Goal: Task Accomplishment & Management: Manage account settings

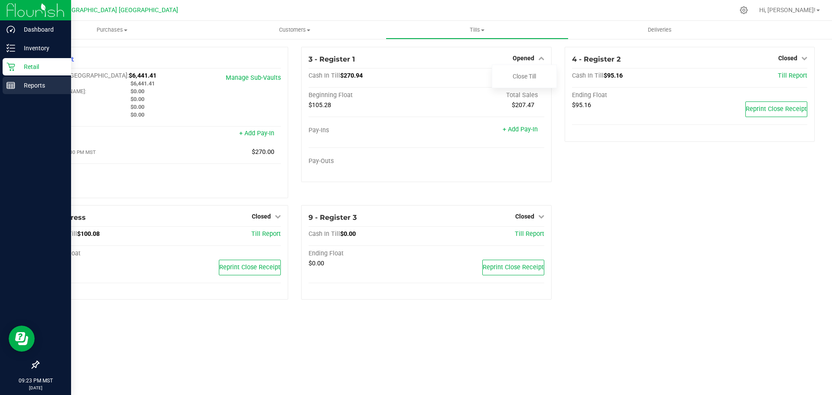
click at [11, 94] on link "Reports" at bounding box center [35, 86] width 71 height 19
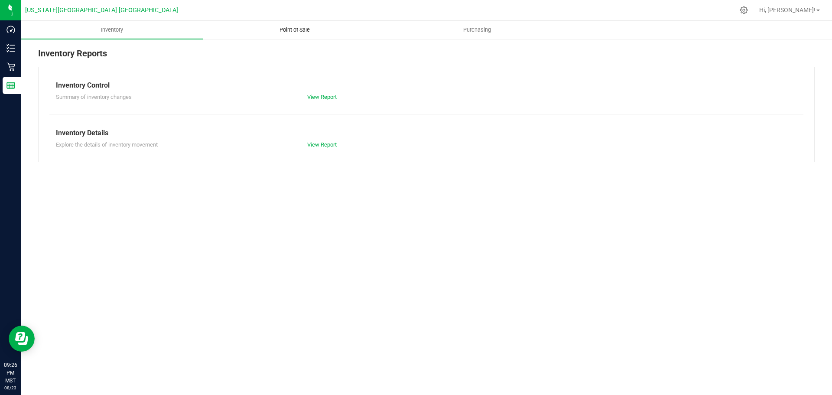
click at [314, 27] on span "Point of Sale" at bounding box center [295, 30] width 54 height 8
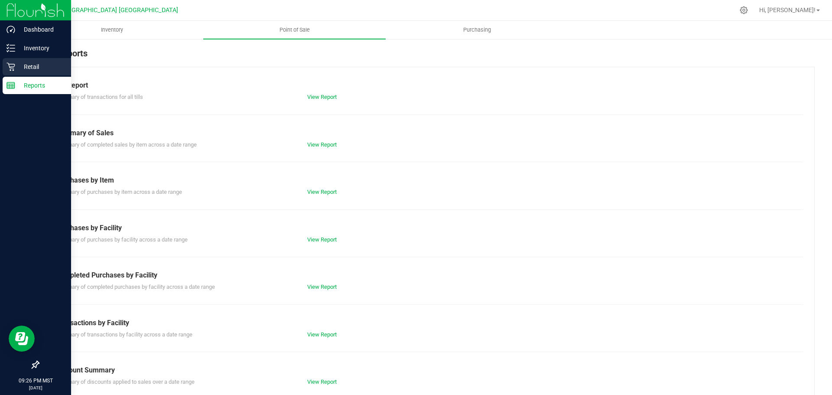
click at [8, 62] on icon at bounding box center [11, 66] width 9 height 9
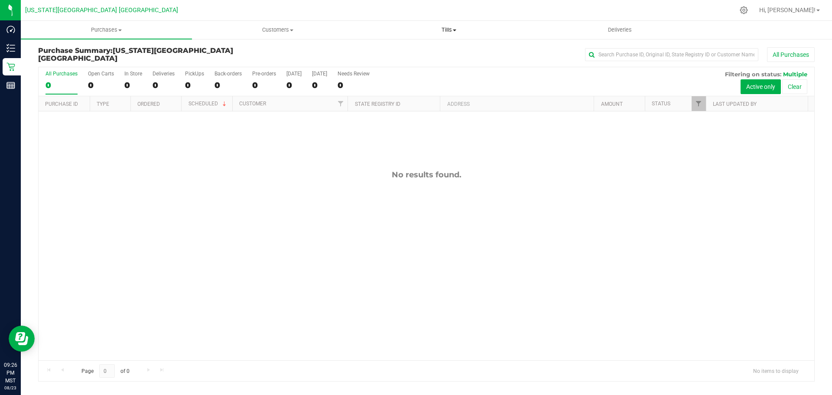
click at [435, 31] on span "Tills" at bounding box center [449, 30] width 170 height 8
click at [447, 56] on li "Manage tills" at bounding box center [448, 52] width 171 height 10
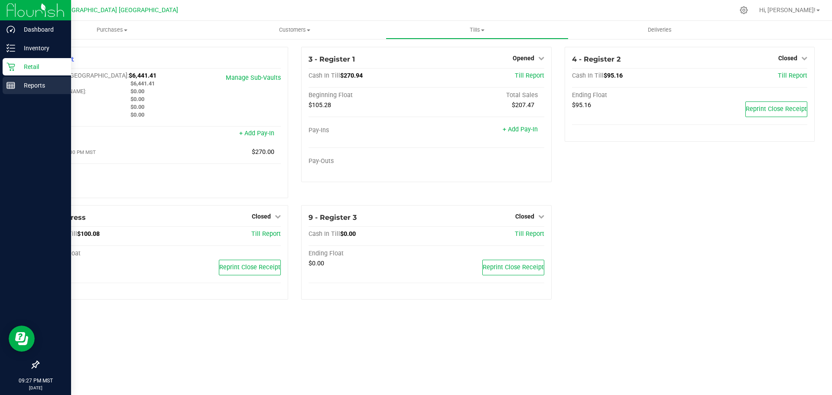
drag, startPoint x: 19, startPoint y: 80, endPoint x: 23, endPoint y: 85, distance: 6.4
click at [18, 81] on p "Reports" at bounding box center [41, 85] width 52 height 10
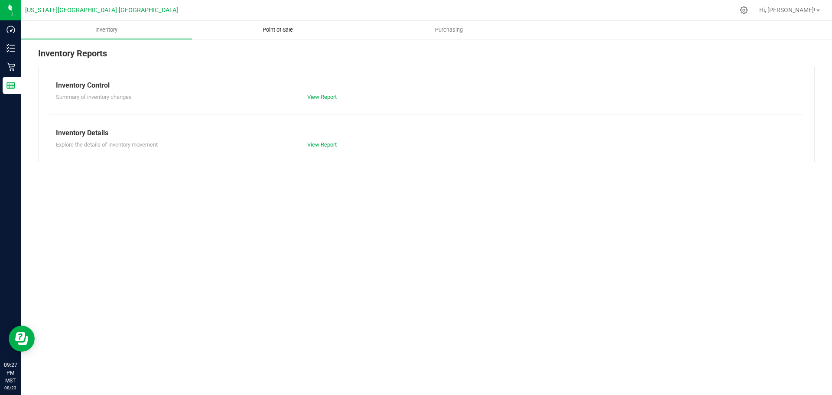
click at [283, 32] on span "Point of Sale" at bounding box center [278, 30] width 54 height 8
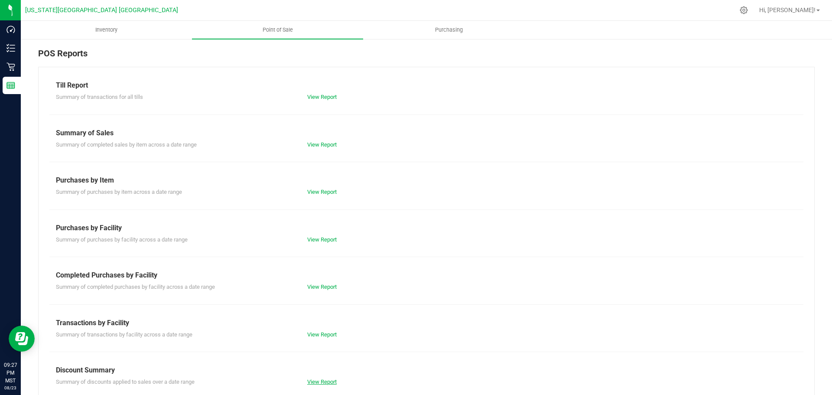
click at [329, 382] on link "View Report" at bounding box center [321, 381] width 29 height 7
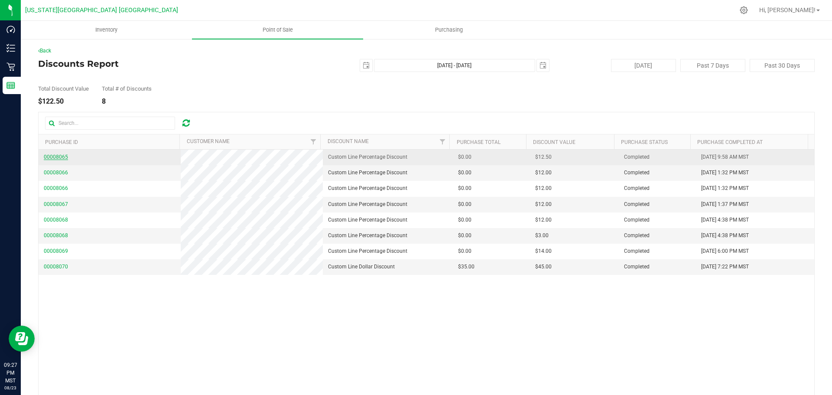
click at [56, 156] on span "00008065" at bounding box center [56, 157] width 24 height 6
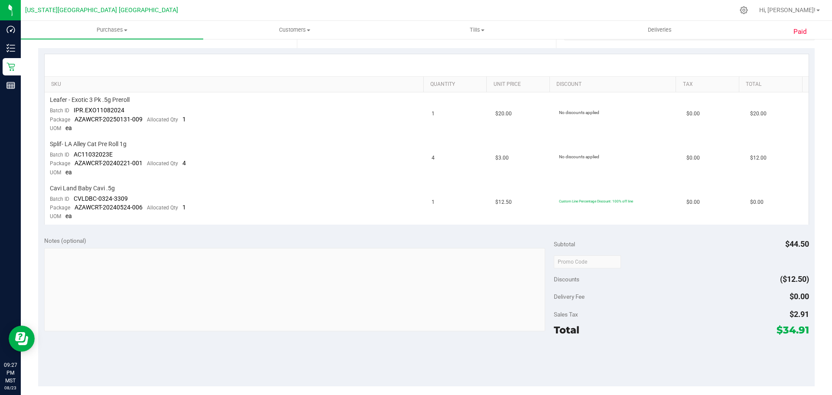
scroll to position [217, 0]
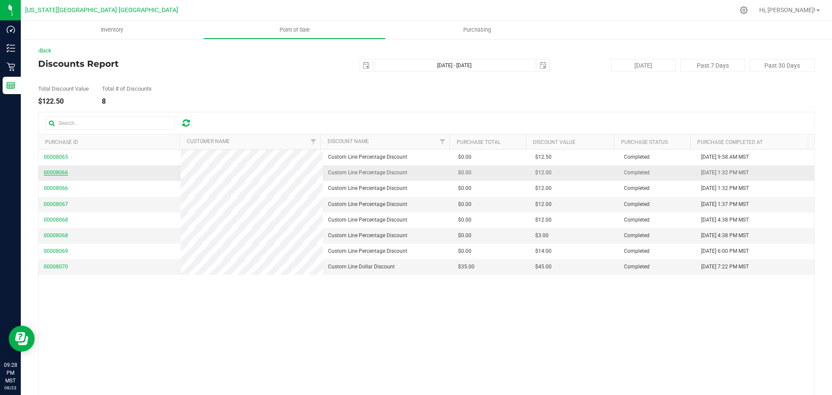
click at [59, 171] on span "00008066" at bounding box center [56, 172] width 24 height 6
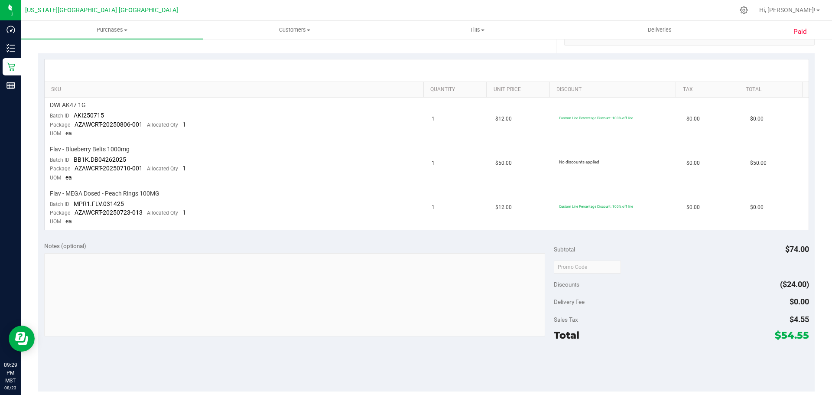
scroll to position [217, 0]
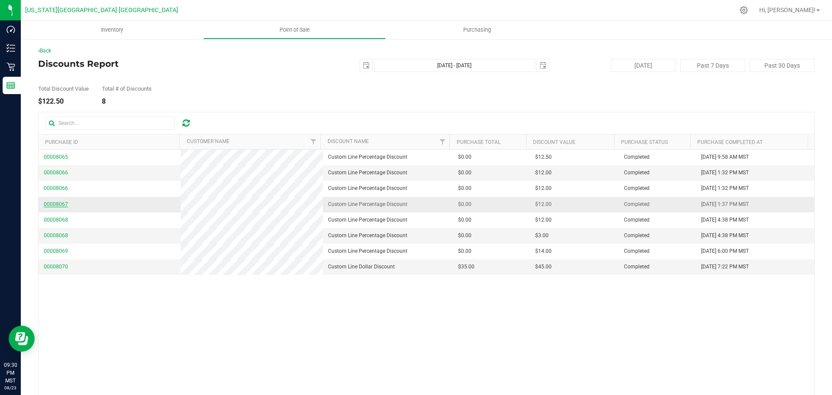
click at [60, 203] on span "00008067" at bounding box center [56, 204] width 24 height 6
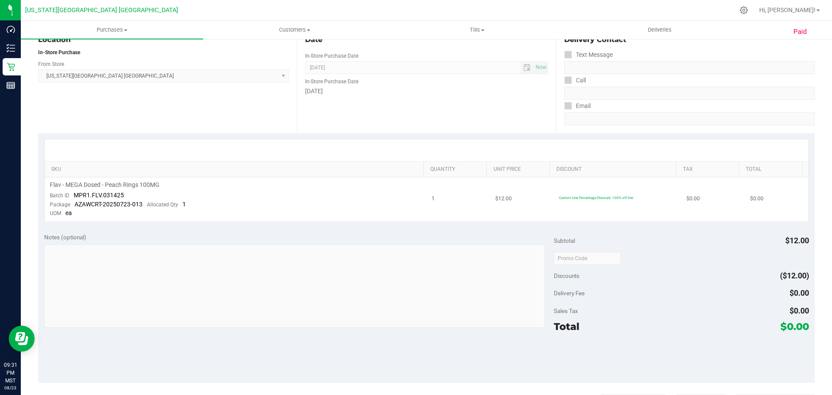
scroll to position [130, 0]
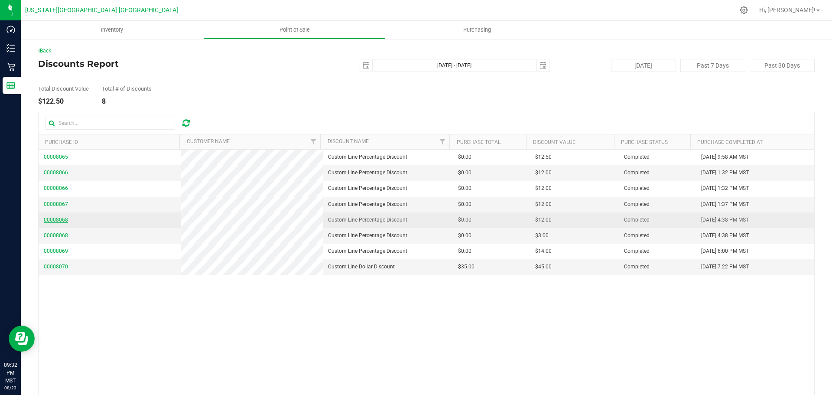
click at [62, 218] on span "00008068" at bounding box center [56, 220] width 24 height 6
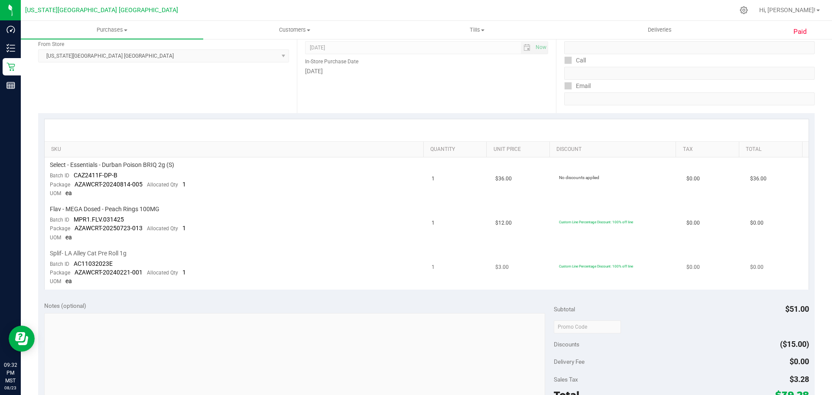
scroll to position [130, 0]
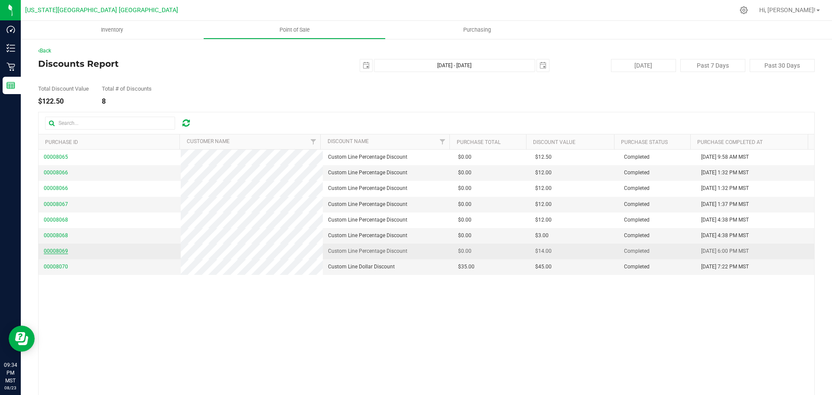
click at [55, 251] on span "00008069" at bounding box center [56, 251] width 24 height 6
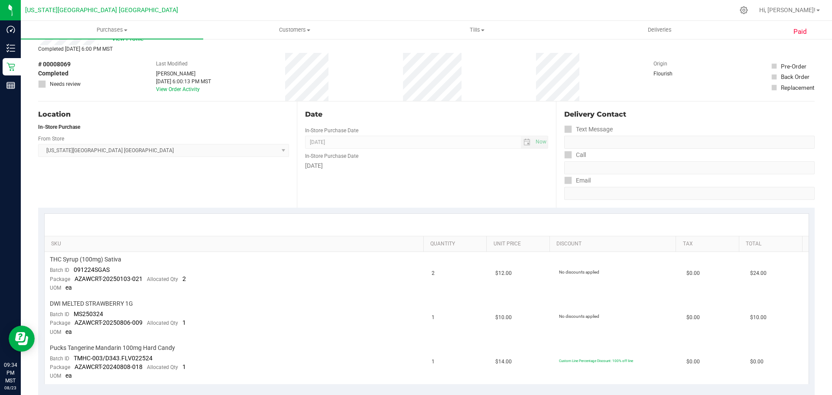
scroll to position [130, 0]
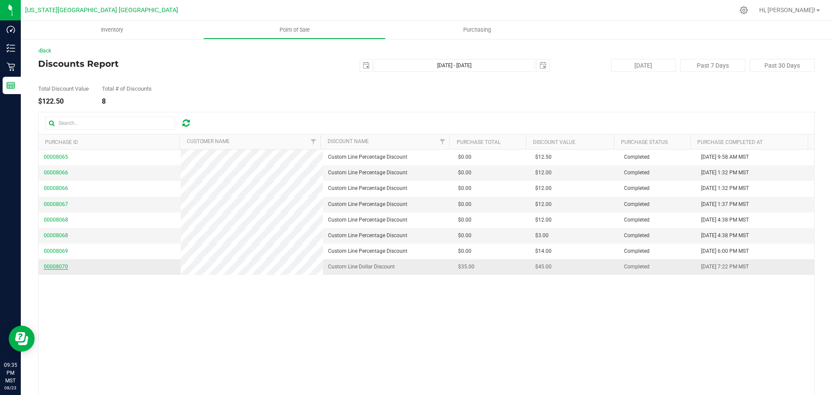
click at [58, 264] on span "00008070" at bounding box center [56, 267] width 24 height 6
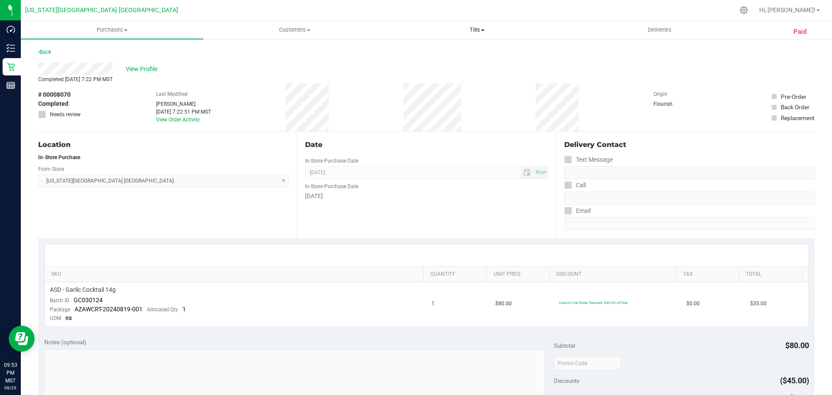
click at [485, 33] on span "Tills" at bounding box center [477, 30] width 182 height 8
click at [463, 55] on li "Manage tills" at bounding box center [477, 52] width 182 height 10
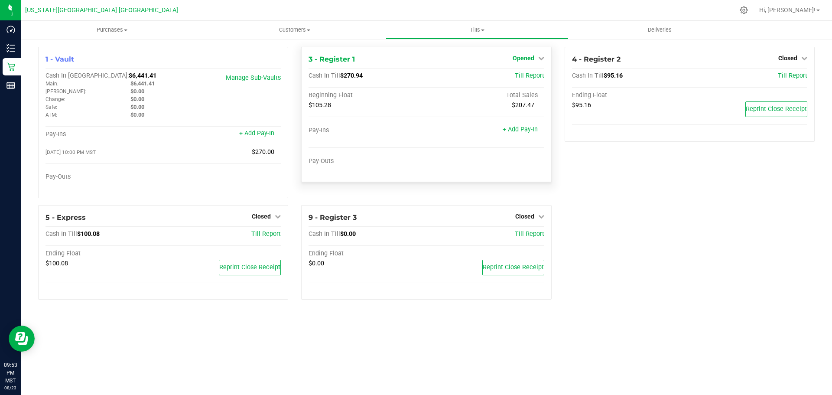
click at [534, 58] on link "Opened" at bounding box center [529, 58] width 32 height 7
click at [534, 79] on link "Close Till" at bounding box center [524, 76] width 23 height 7
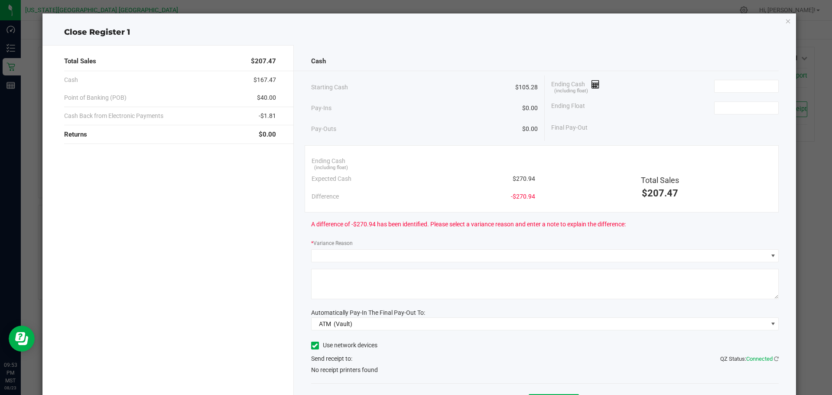
click at [355, 272] on textarea at bounding box center [545, 284] width 468 height 30
click at [356, 264] on div "Cash Starting Cash $105.28 Pay-Ins $0.00 Pay-Outs $0.00 Ending Cash (including …" at bounding box center [545, 238] width 503 height 387
click at [592, 86] on icon at bounding box center [596, 84] width 8 height 6
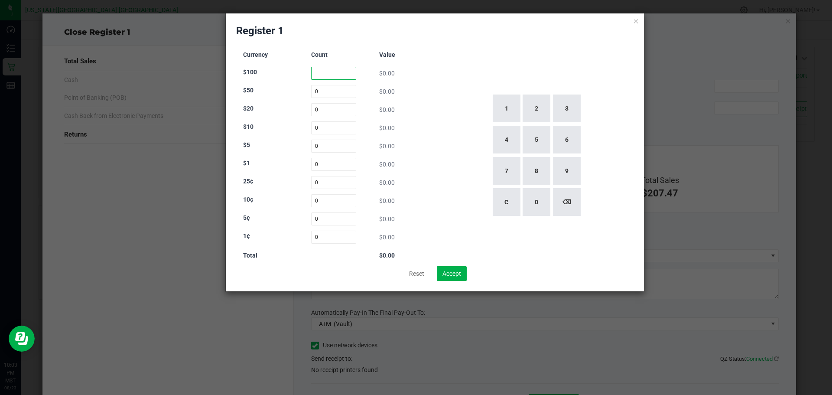
click at [341, 76] on input at bounding box center [334, 73] width 46 height 13
type input "1"
type input "0"
type input "4"
type input "2"
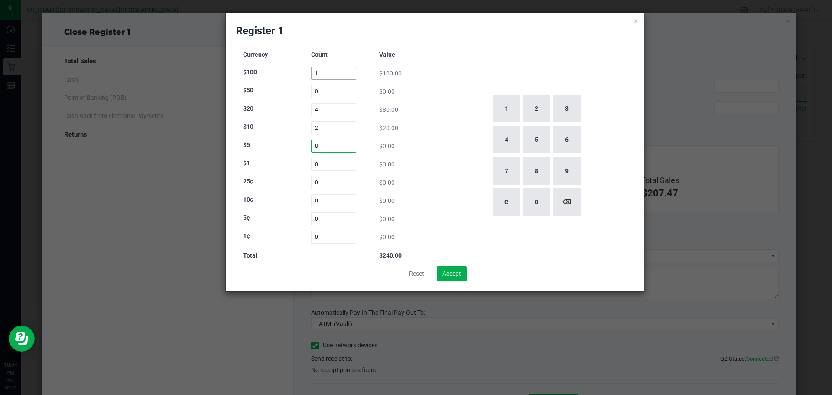
type input "8"
type input "9"
click at [329, 180] on input at bounding box center [334, 182] width 46 height 13
type input "21"
type input "107"
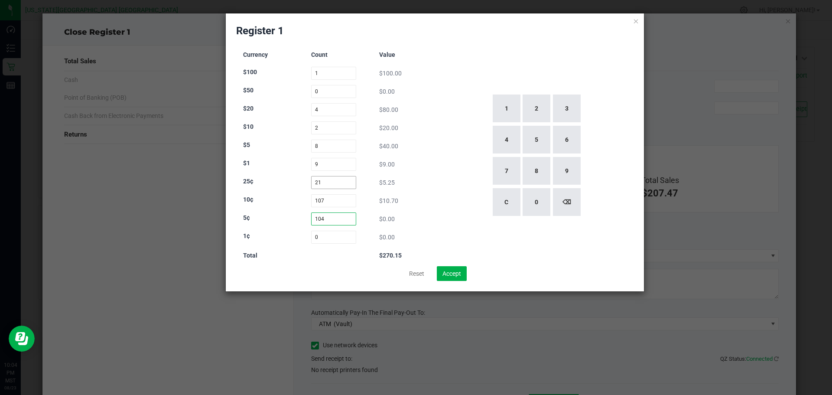
type input "104"
type input "115"
click at [423, 146] on div "$40.00" at bounding box center [402, 146] width 46 height 9
click at [457, 270] on button "Accept" at bounding box center [452, 273] width 30 height 15
type input "$271.30"
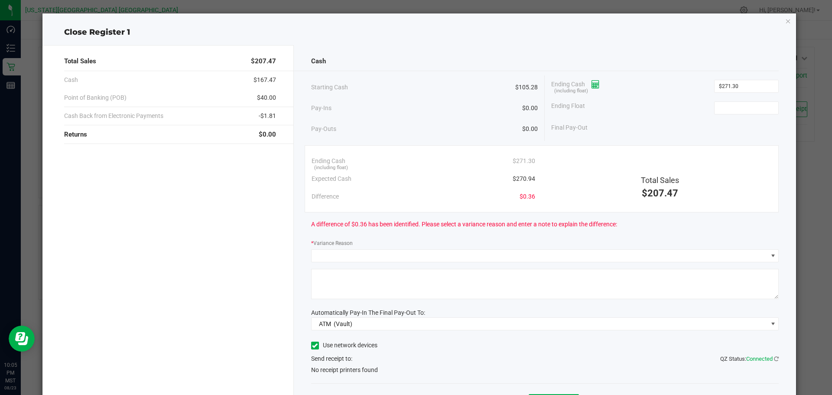
click at [594, 85] on icon at bounding box center [596, 84] width 8 height 6
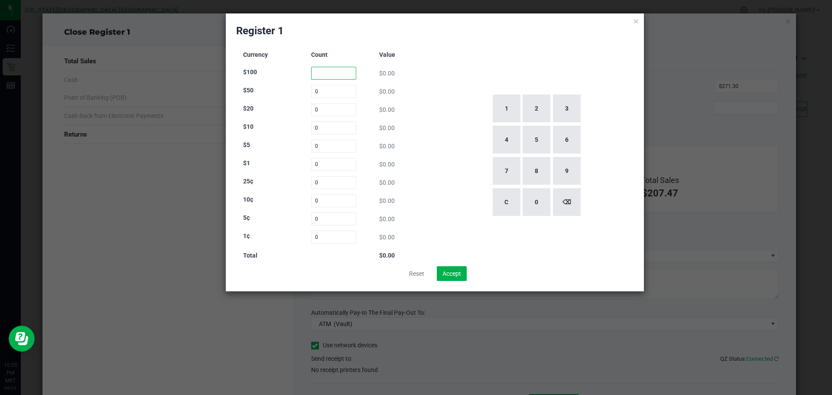
click at [328, 69] on input at bounding box center [334, 73] width 46 height 13
type input "0"
drag, startPoint x: 328, startPoint y: 70, endPoint x: 338, endPoint y: 80, distance: 14.1
click at [338, 80] on div "Currency Count Value $100 $0.00 $50 0 $0.00 $20 0 $0.00 $10 0 $0.00 $5 0 $0.00 …" at bounding box center [333, 155] width 195 height 221
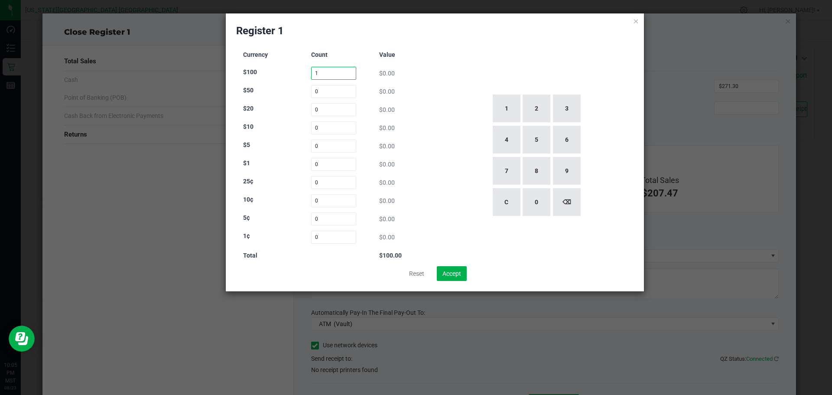
type input "1"
type input "0"
type input "4"
type input "2"
type input "8"
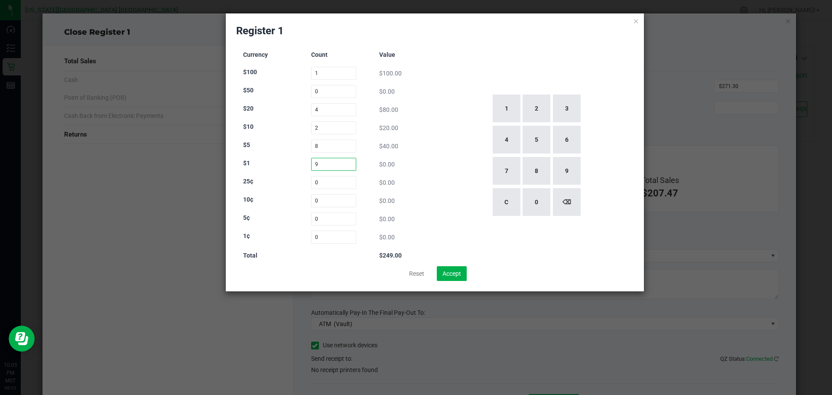
type input "9"
type input "22"
type input "108"
type input "104"
type input "116"
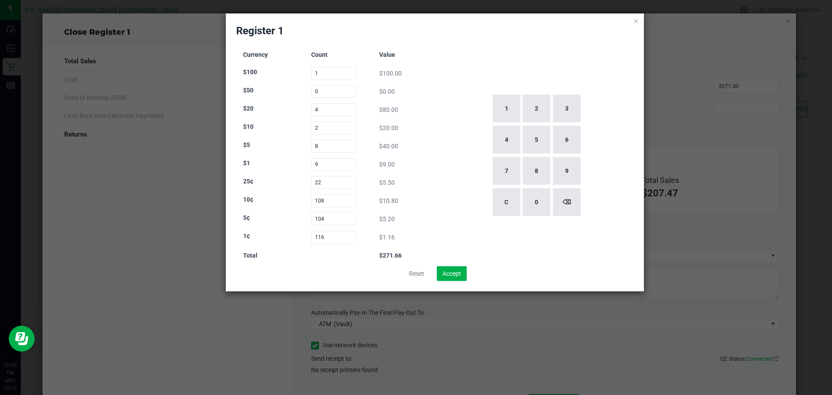
click at [423, 83] on div "Currency Count Value $100 1 $100.00 $50 0 $0.00 $20 4 $80.00 $10 2 $20.00 $5 8 …" at bounding box center [333, 155] width 195 height 221
click at [351, 78] on input "1" at bounding box center [334, 73] width 46 height 13
type input "0"
click at [331, 108] on input "4" at bounding box center [334, 109] width 46 height 13
type input "4"
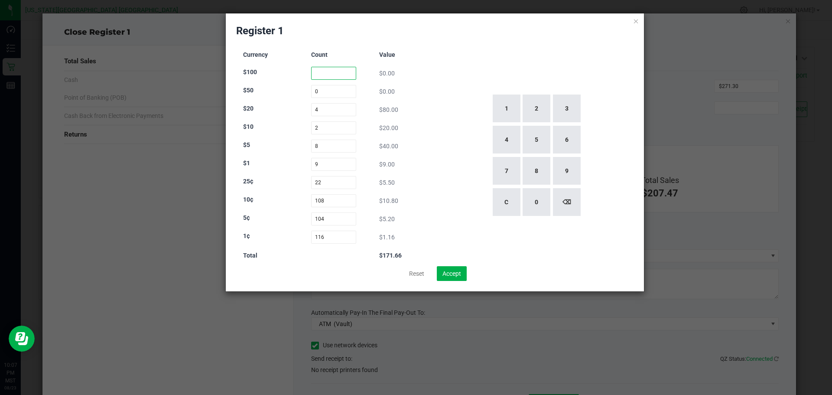
click at [342, 72] on input at bounding box center [334, 73] width 46 height 13
type input "1"
click at [420, 143] on div "$40.00" at bounding box center [402, 146] width 46 height 9
click at [448, 270] on button "Accept" at bounding box center [452, 273] width 30 height 15
type input "$271.66"
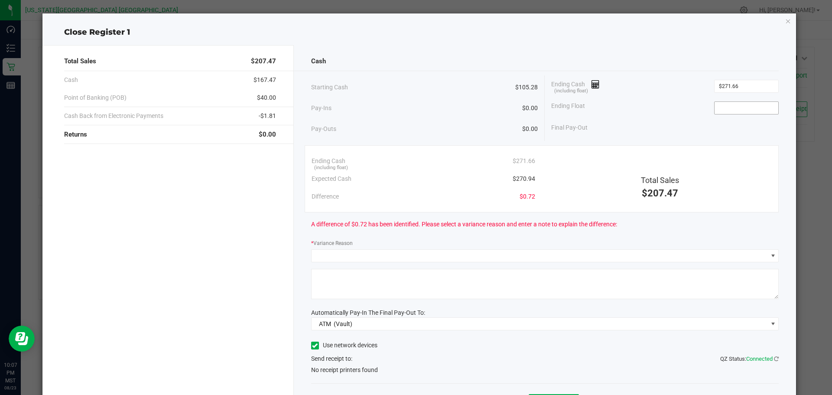
click at [733, 106] on input at bounding box center [747, 108] width 64 height 12
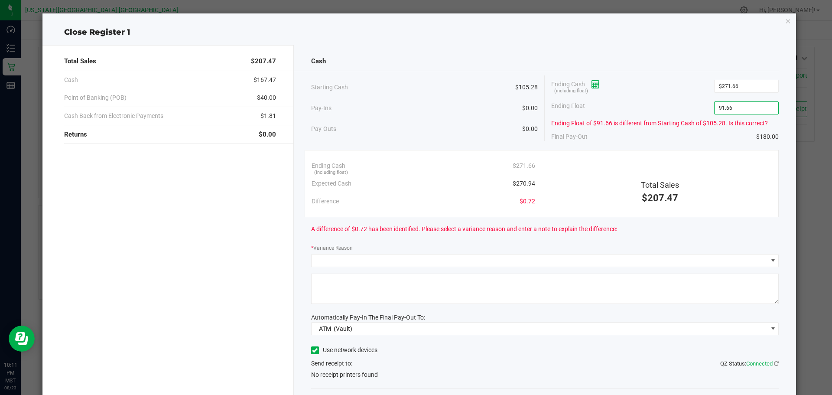
type input "$91.66"
click at [588, 86] on span at bounding box center [592, 84] width 15 height 7
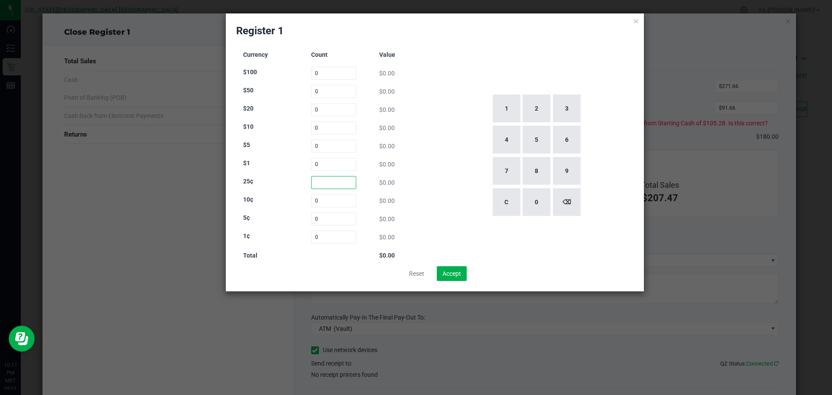
click at [329, 180] on input at bounding box center [334, 182] width 46 height 13
type input "28"
type input "112"
type input "107"
type input "123"
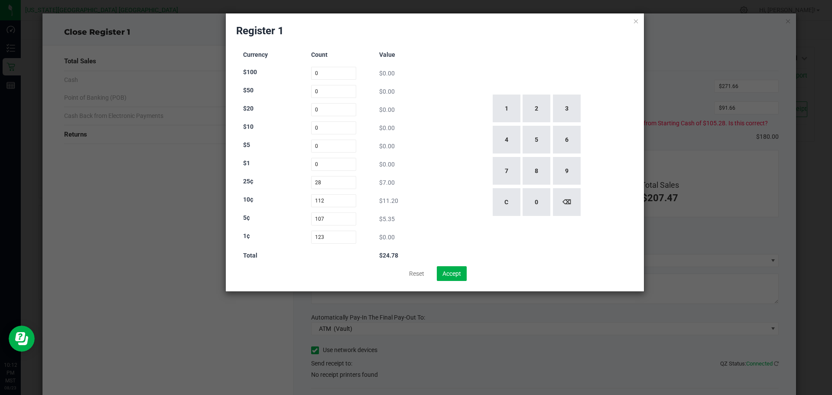
click at [423, 129] on div "$0.00" at bounding box center [402, 128] width 46 height 9
click at [338, 182] on input "28" at bounding box center [334, 182] width 46 height 13
type input "2"
type input "30"
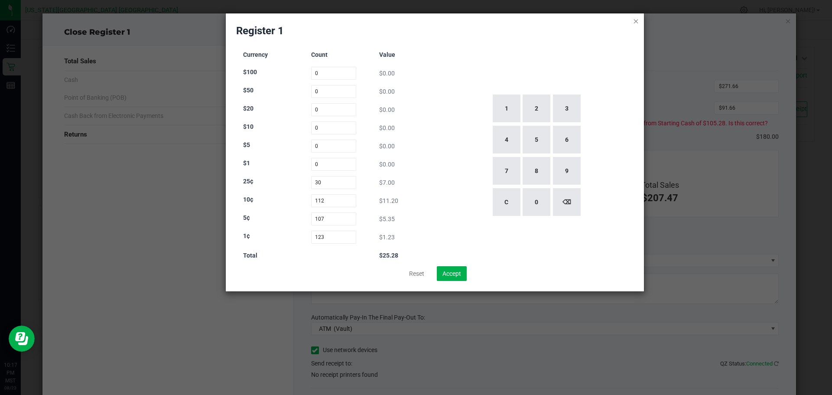
click at [635, 20] on icon at bounding box center [636, 21] width 6 height 10
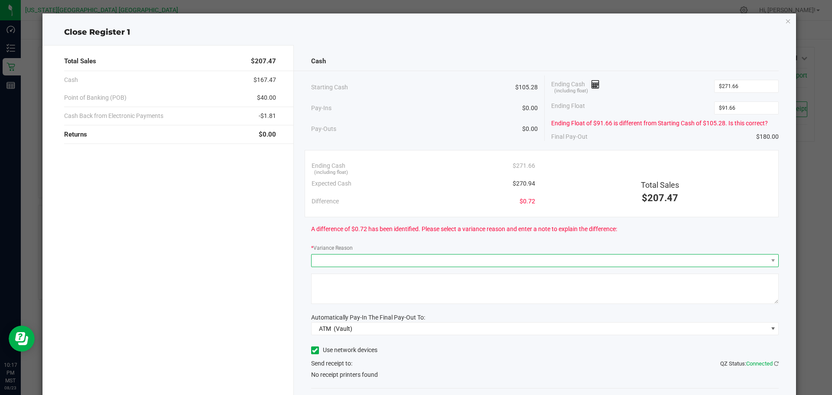
click at [436, 260] on span at bounding box center [540, 260] width 456 height 12
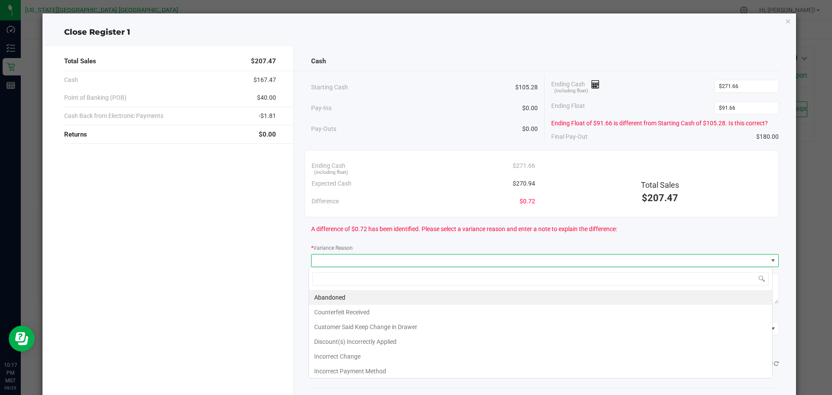
scroll to position [13, 464]
click at [483, 220] on div "A difference of $0.72 has been identified. Please select a variance reason and …" at bounding box center [545, 229] width 468 height 24
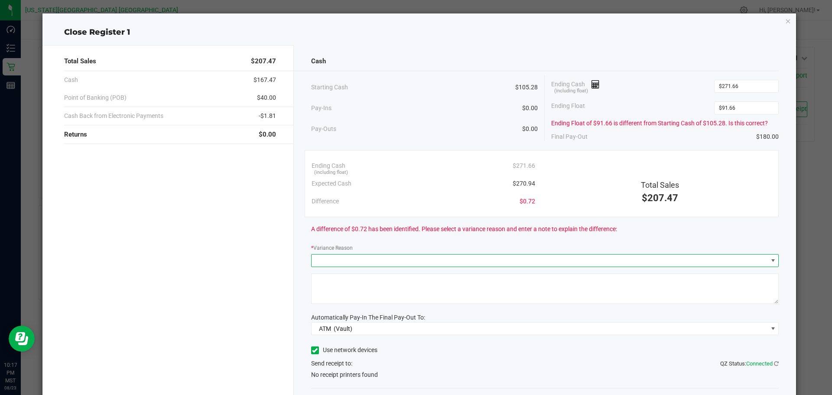
click at [408, 258] on span at bounding box center [540, 260] width 456 height 12
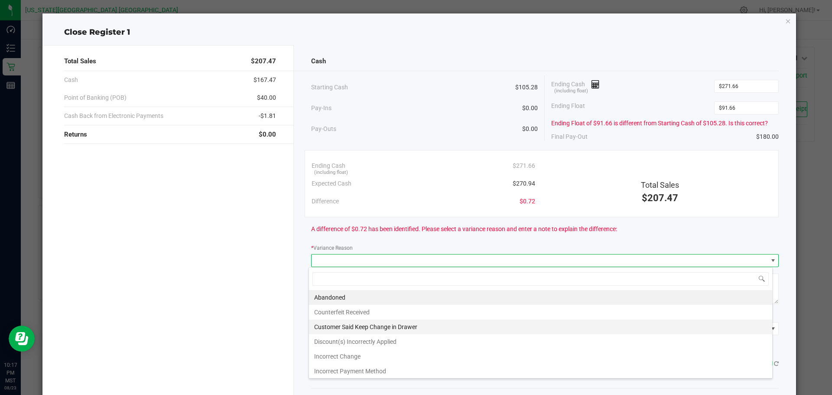
click at [390, 329] on li "Customer Said Keep Change in Drawer" at bounding box center [540, 326] width 463 height 15
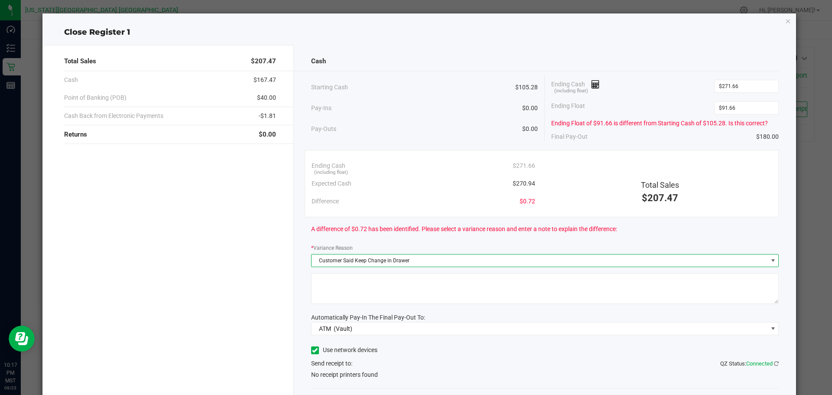
click at [389, 296] on textarea at bounding box center [545, 288] width 468 height 30
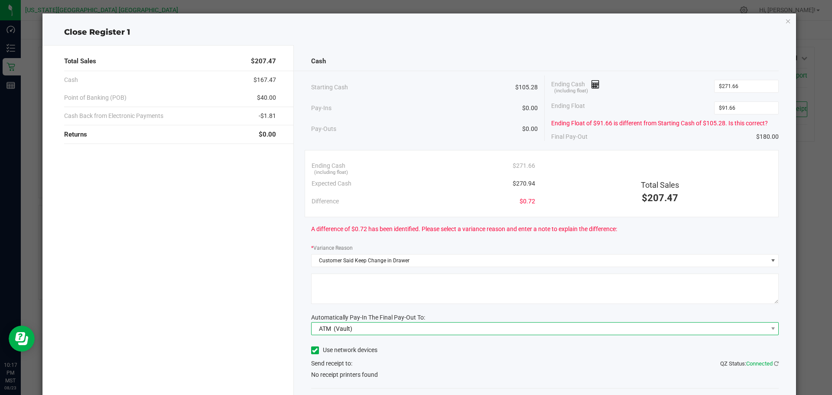
click at [394, 329] on span "ATM (Vault)" at bounding box center [540, 328] width 456 height 12
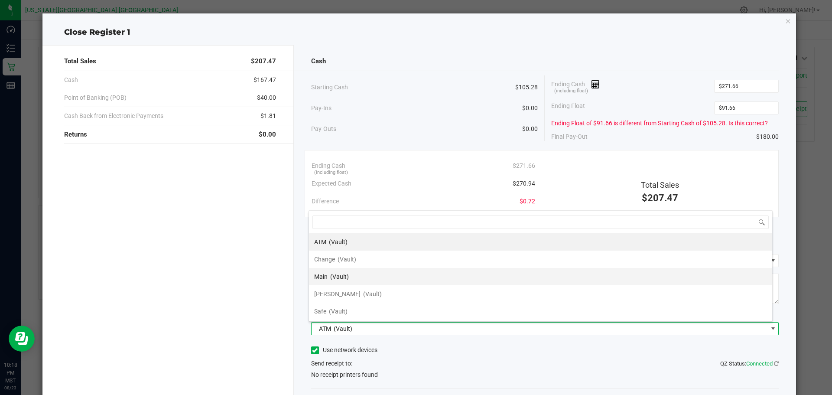
click at [400, 274] on li "Main (Vault)" at bounding box center [540, 276] width 463 height 17
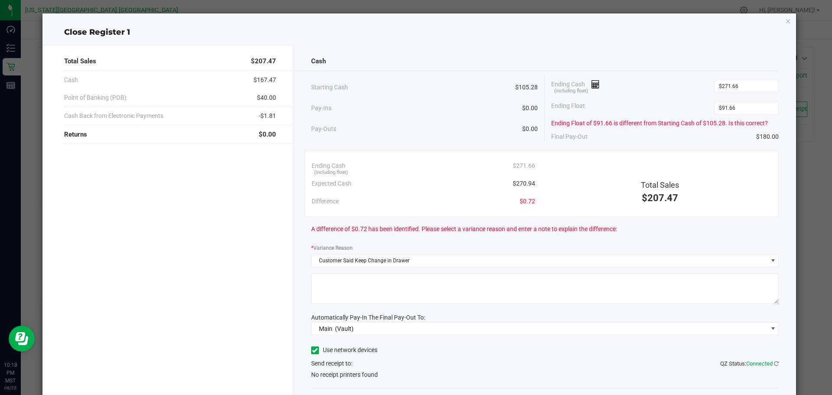
click at [387, 281] on textarea at bounding box center [545, 288] width 468 height 30
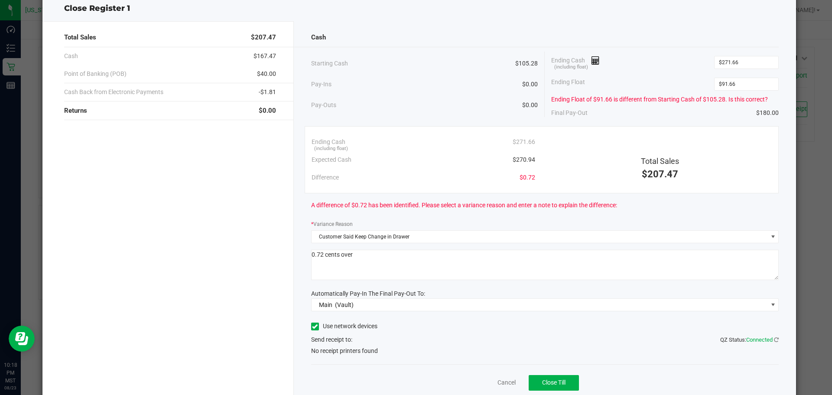
scroll to position [55, 0]
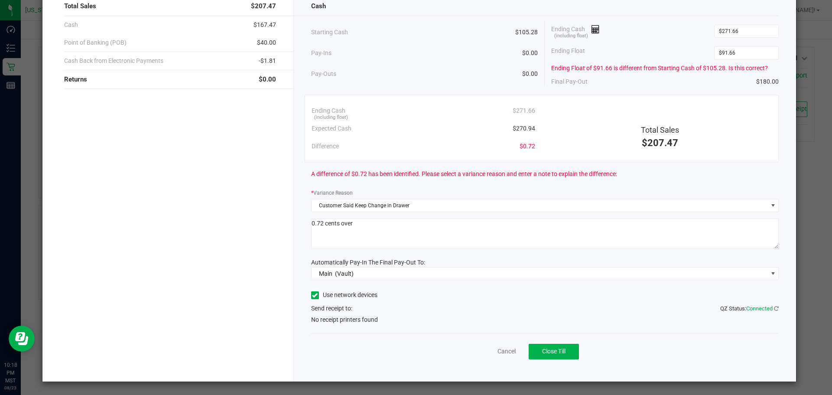
type textarea "0.72 cents over"
click at [372, 289] on span "Use network devices" at bounding box center [344, 295] width 66 height 13
click at [373, 293] on label "Use network devices" at bounding box center [344, 294] width 66 height 9
click at [0, 0] on input "Use network devices" at bounding box center [0, 0] width 0 height 0
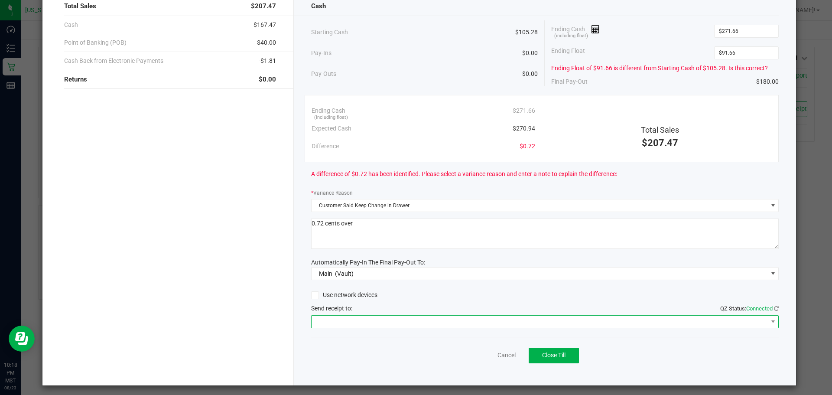
click at [613, 322] on span at bounding box center [540, 322] width 456 height 12
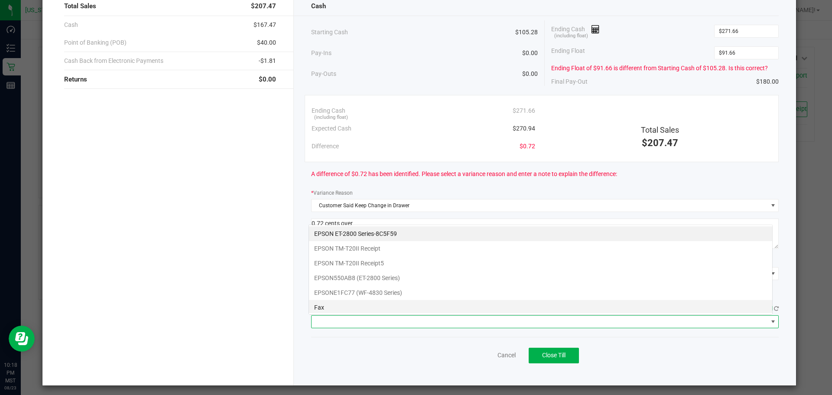
scroll to position [13, 464]
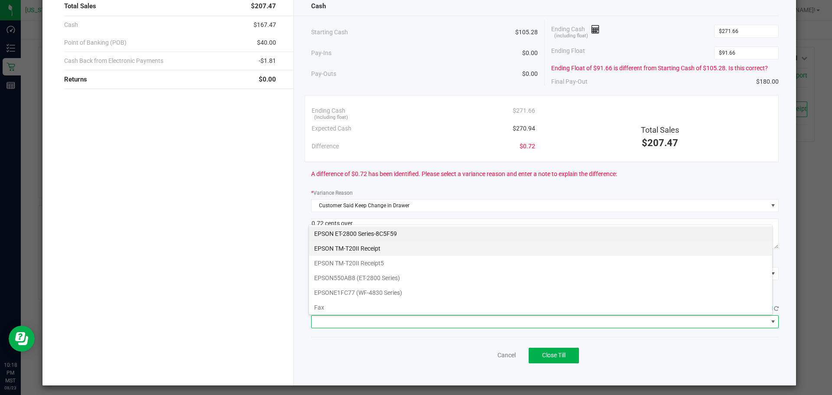
click at [539, 248] on Receipt "EPSON TM-T20II Receipt" at bounding box center [540, 248] width 463 height 15
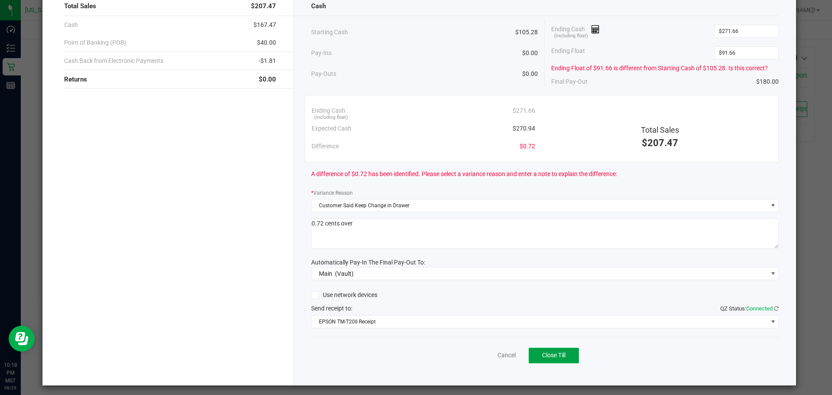
click at [552, 356] on span "Close Till" at bounding box center [553, 354] width 23 height 7
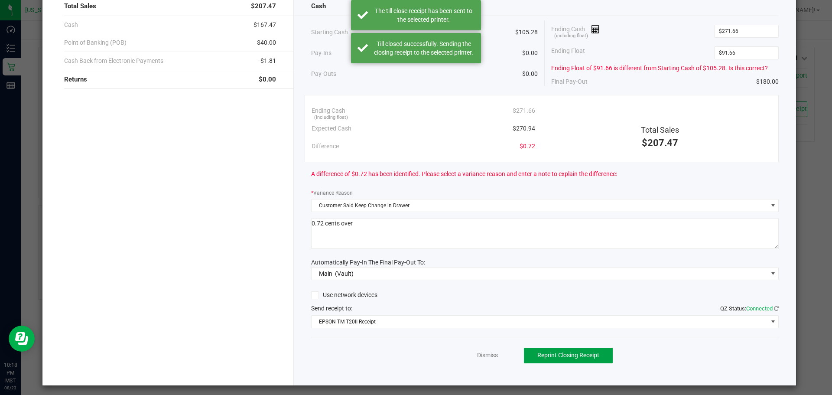
click at [552, 356] on span "Reprint Closing Receipt" at bounding box center [568, 354] width 62 height 7
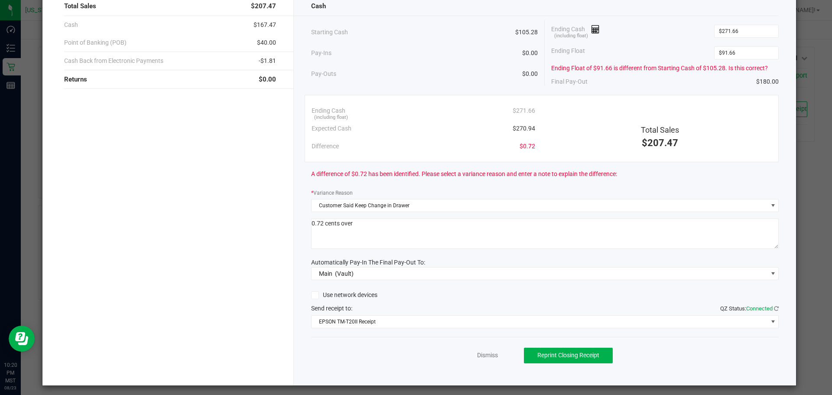
click at [482, 360] on div "Dismiss Reprint Closing Receipt" at bounding box center [545, 353] width 468 height 33
click at [481, 356] on link "Dismiss" at bounding box center [487, 355] width 21 height 9
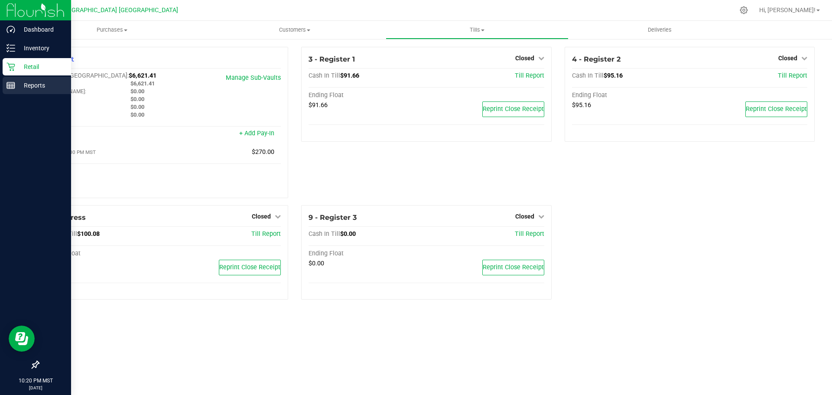
click at [42, 85] on p "Reports" at bounding box center [41, 85] width 52 height 10
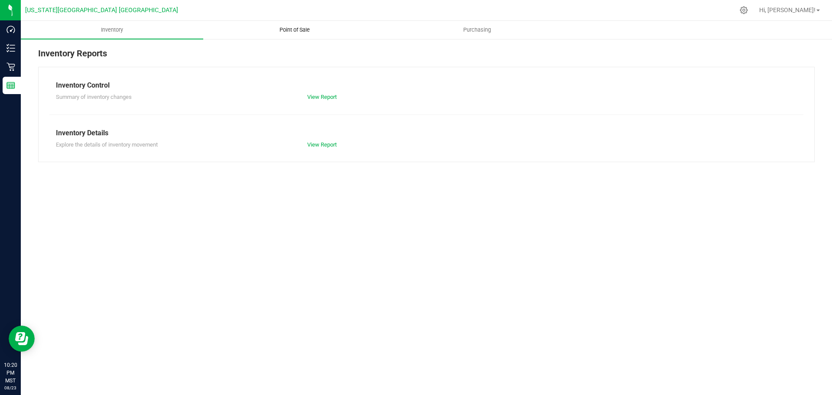
click at [291, 33] on span "Point of Sale" at bounding box center [295, 30] width 54 height 8
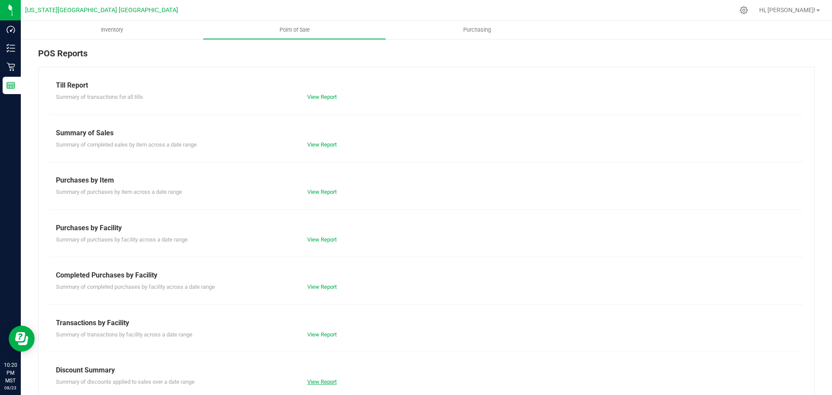
click at [319, 383] on link "View Report" at bounding box center [321, 381] width 29 height 7
